Goal: Task Accomplishment & Management: Complete application form

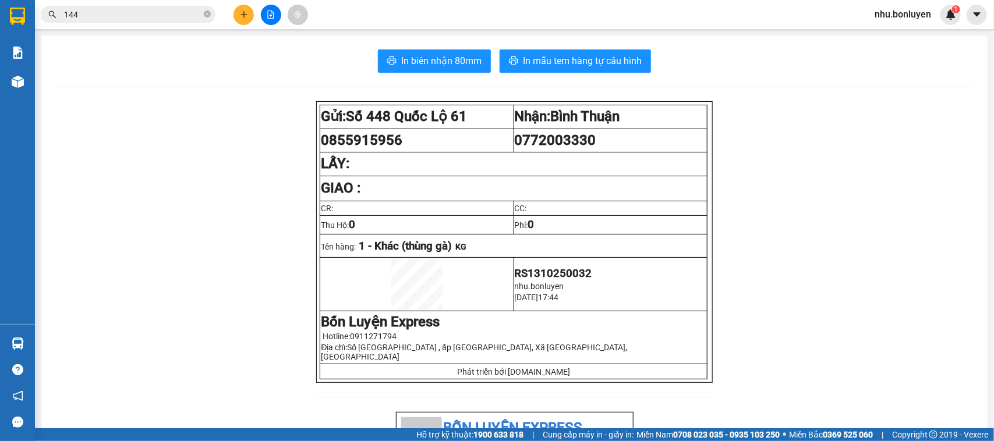
click at [250, 15] on button at bounding box center [243, 15] width 20 height 20
click at [337, 51] on div "In biên nhận 80mm In mẫu tem hàng tự cấu hình" at bounding box center [514, 60] width 918 height 23
click at [239, 13] on button at bounding box center [243, 15] width 20 height 20
click at [258, 31] on main "In biên nhận 80mm In mẫu tem hàng tự cấu hình Gửi: Số 448 Quốc Lộ 61 Nhận: Bi…" at bounding box center [497, 214] width 994 height 428
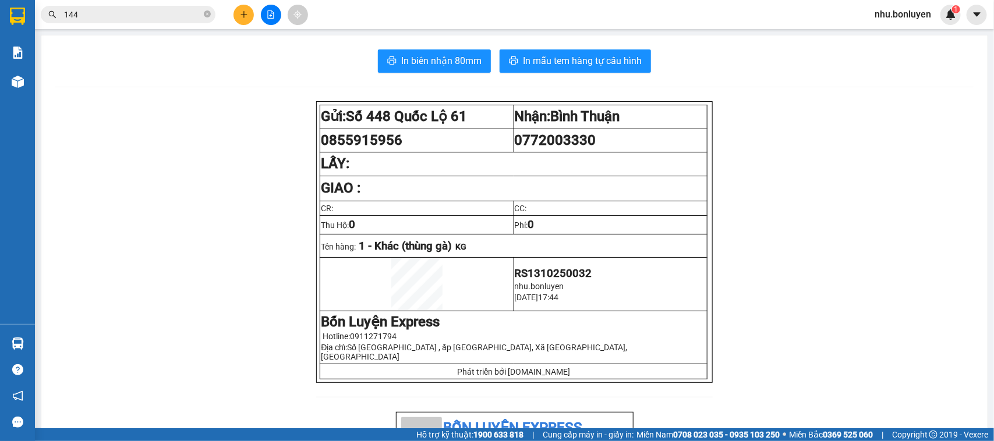
click at [251, 18] on button at bounding box center [243, 15] width 20 height 20
click at [263, 44] on div "Tạo đơn hàng" at bounding box center [283, 44] width 87 height 22
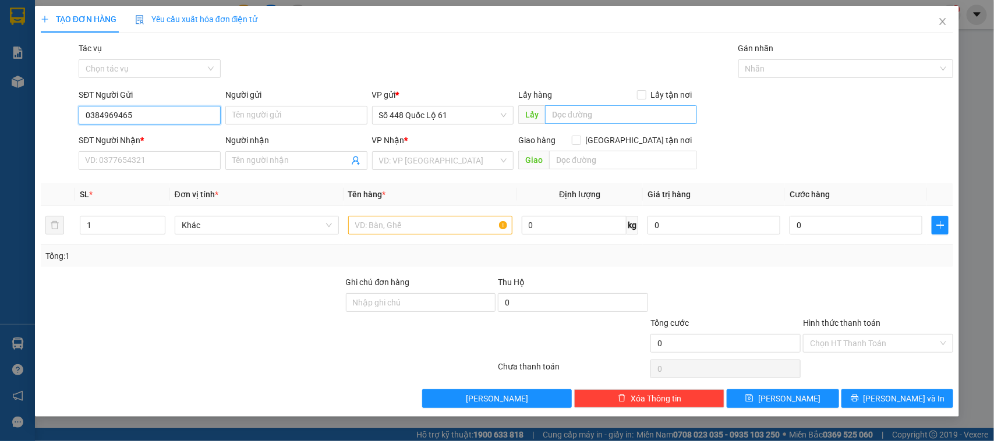
type input "0384969465"
click at [605, 111] on input "text" at bounding box center [621, 114] width 152 height 19
type input "KENH E"
drag, startPoint x: 147, startPoint y: 120, endPoint x: 77, endPoint y: 118, distance: 69.9
click at [44, 118] on div "SĐT Người Gửi 0384969465 0384969465 Người gửi Tên người gửi VP gửi * Số 448 Quố…" at bounding box center [497, 108] width 915 height 41
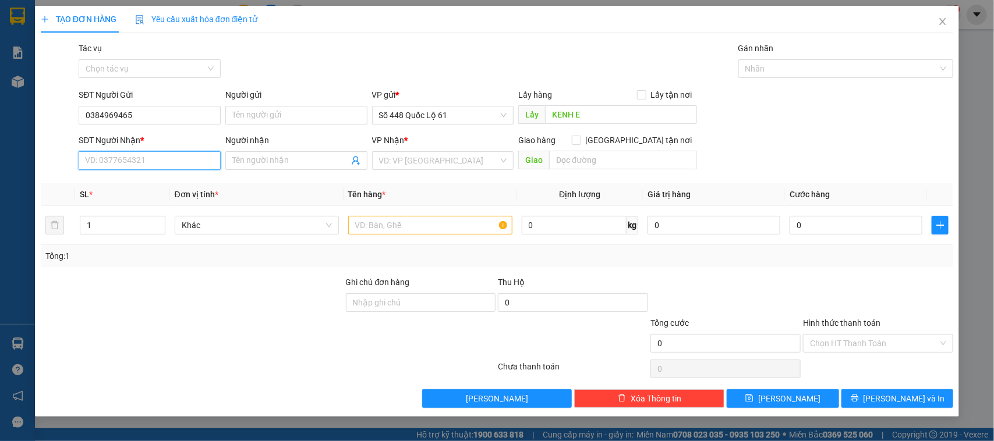
paste input "0384969465"
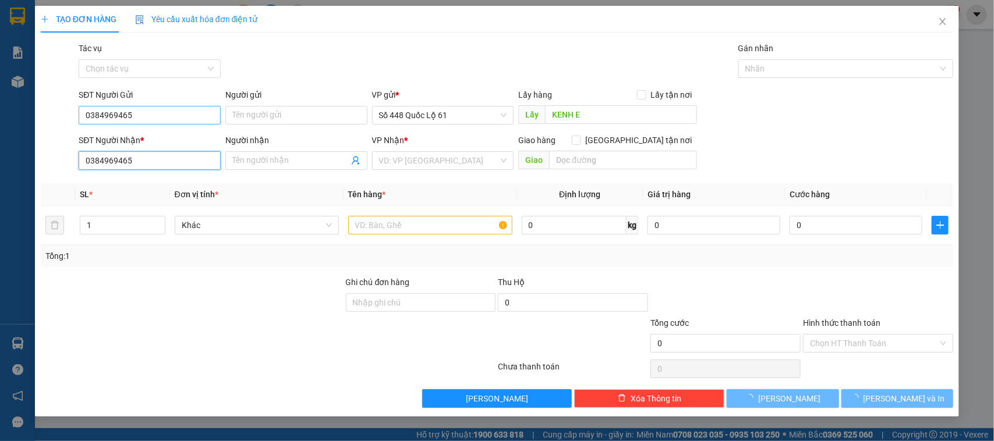
type input "0384969465"
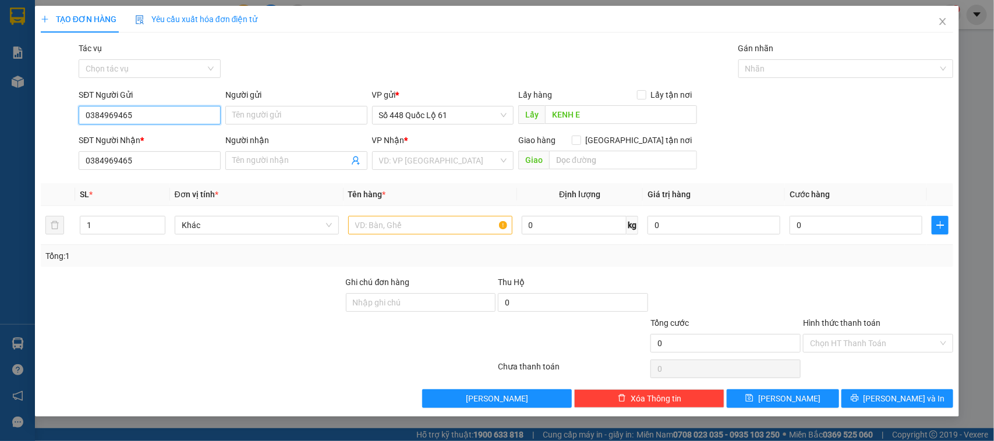
drag, startPoint x: 88, startPoint y: 111, endPoint x: 64, endPoint y: 106, distance: 24.9
click at [62, 106] on div "SĐT Người Gửi 0384969465 0384969465 Người gửi Tên người gửi VP gửi * Số 448 Quố…" at bounding box center [497, 108] width 915 height 41
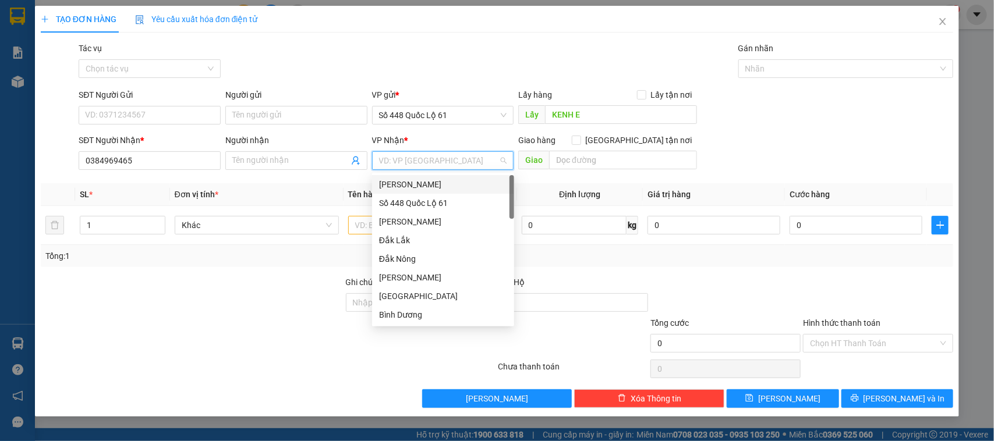
click at [409, 164] on input "search" at bounding box center [439, 160] width 120 height 17
type input "D"
click at [397, 215] on div "Đắk Nông" at bounding box center [443, 221] width 128 height 13
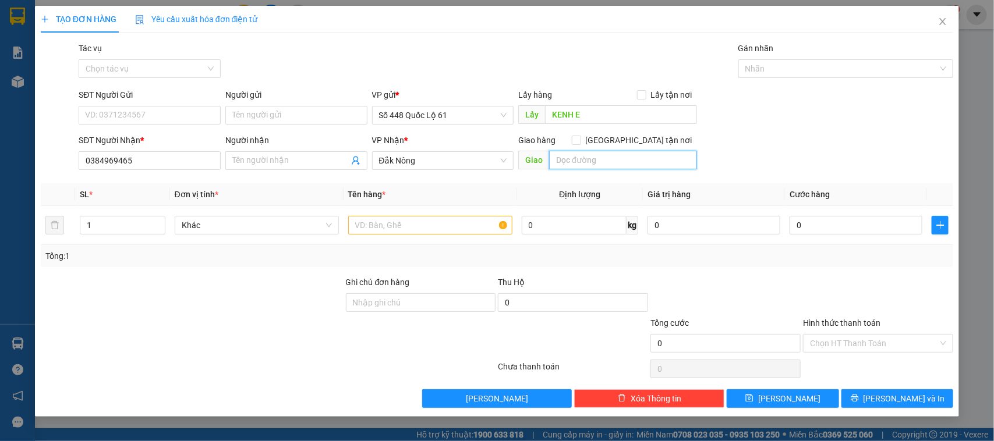
click at [612, 166] on input "text" at bounding box center [623, 160] width 148 height 19
click at [645, 141] on span "[GEOGRAPHIC_DATA] tận nơi" at bounding box center [639, 140] width 116 height 13
click at [580, 141] on input "[GEOGRAPHIC_DATA] tận nơi" at bounding box center [576, 140] width 8 height 8
checkbox input "true"
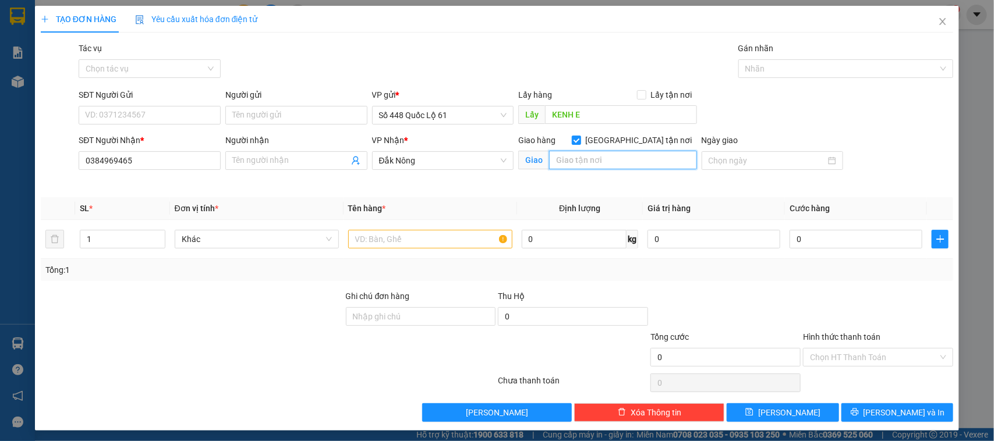
click at [616, 156] on input "text" at bounding box center [623, 160] width 148 height 19
type input "GIA NGHĨA"
click at [149, 235] on input "1" at bounding box center [122, 239] width 84 height 17
type input "2"
click at [157, 235] on icon "up" at bounding box center [159, 237] width 4 height 4
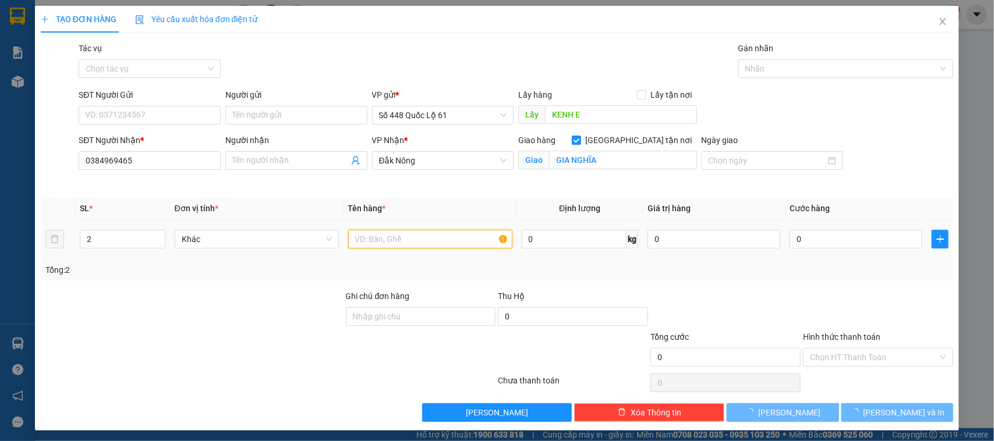
click at [420, 245] on input "text" at bounding box center [430, 239] width 164 height 19
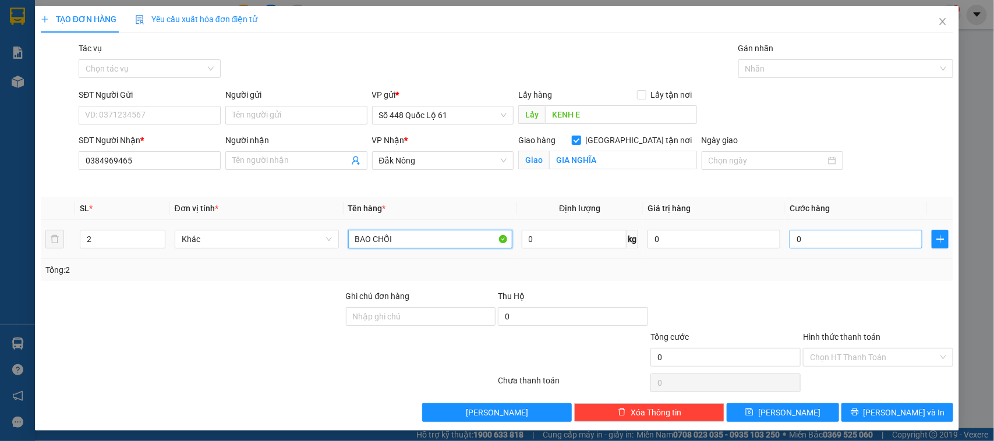
type input "BAO CHỔI"
click at [821, 240] on input "0" at bounding box center [855, 239] width 133 height 19
type input "1"
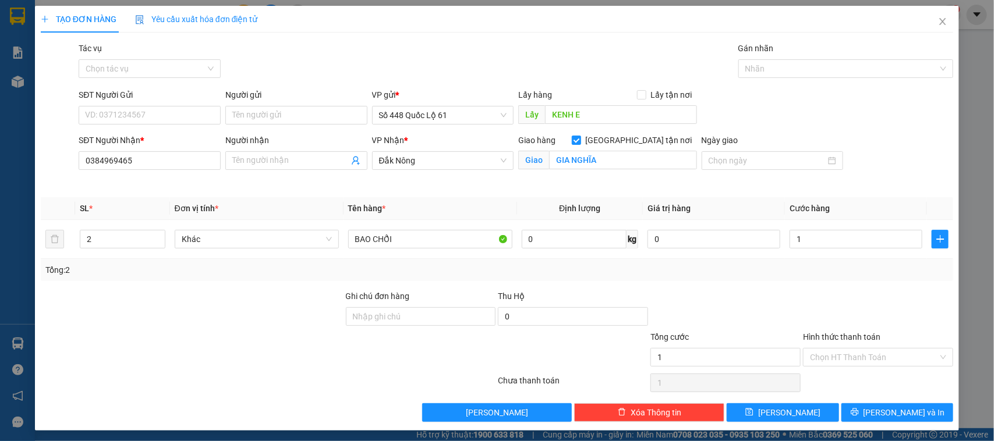
type input "1.000"
click at [830, 275] on div "Tổng: 2" at bounding box center [497, 270] width 904 height 13
click at [203, 109] on input "SĐT Người Gửi" at bounding box center [150, 115] width 142 height 19
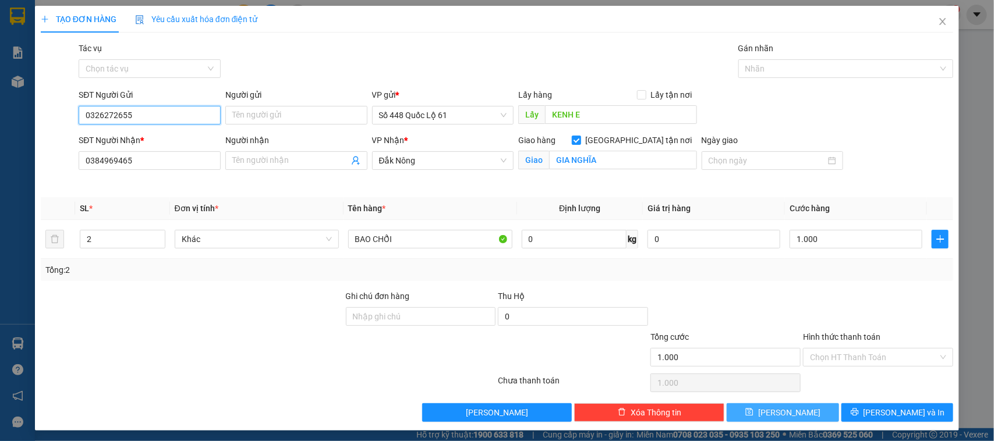
type input "0326272655"
click at [784, 418] on span "[PERSON_NAME]" at bounding box center [789, 412] width 62 height 13
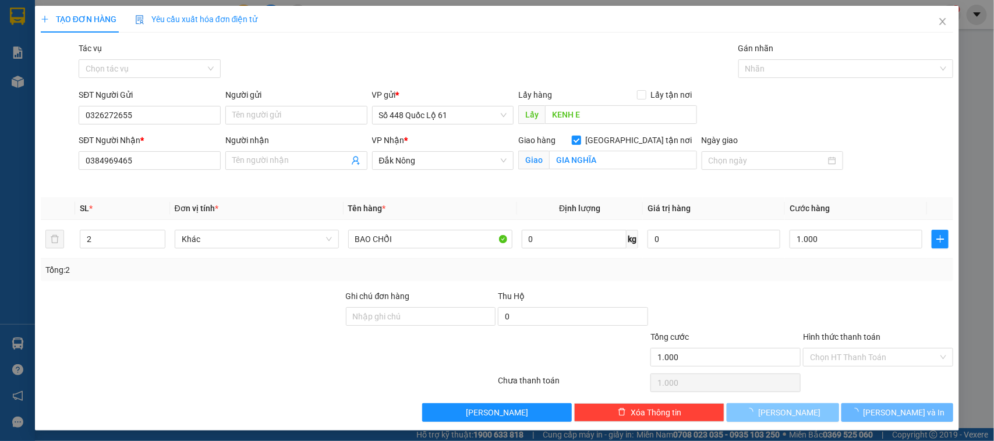
checkbox input "false"
type input "1"
type input "0"
